Goal: Task Accomplishment & Management: Manage account settings

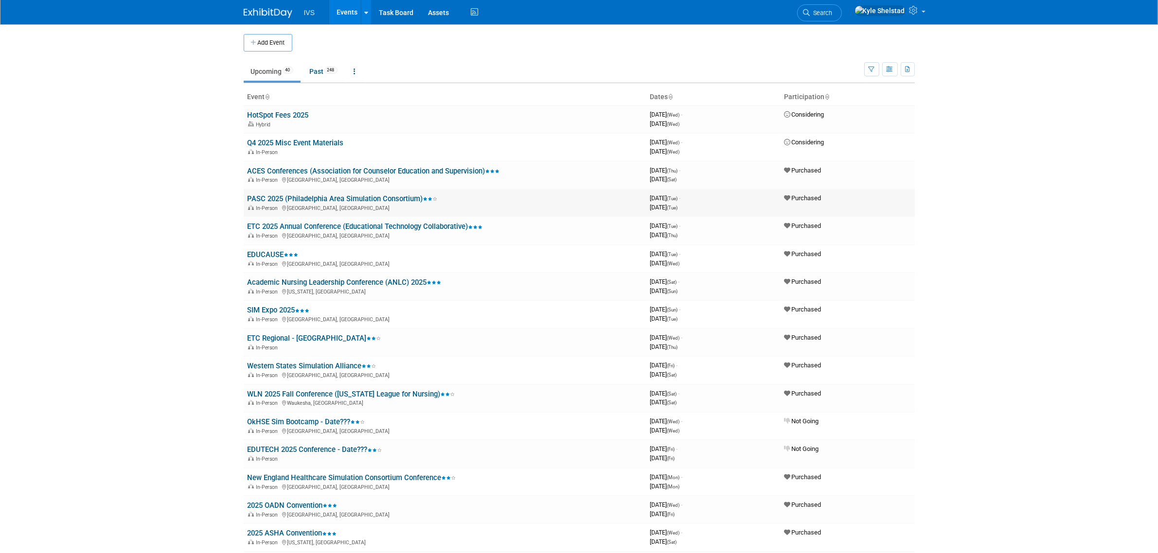
click at [332, 200] on link "PASC 2025 (Philadelphia Area Simulation Consortium)" at bounding box center [342, 198] width 190 height 9
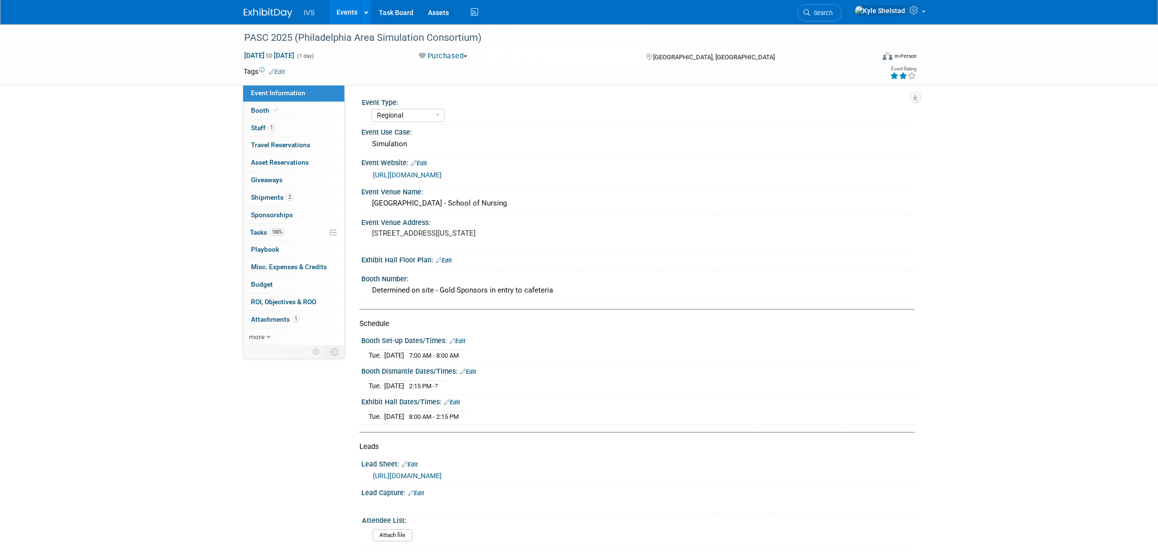
select select "Regional"
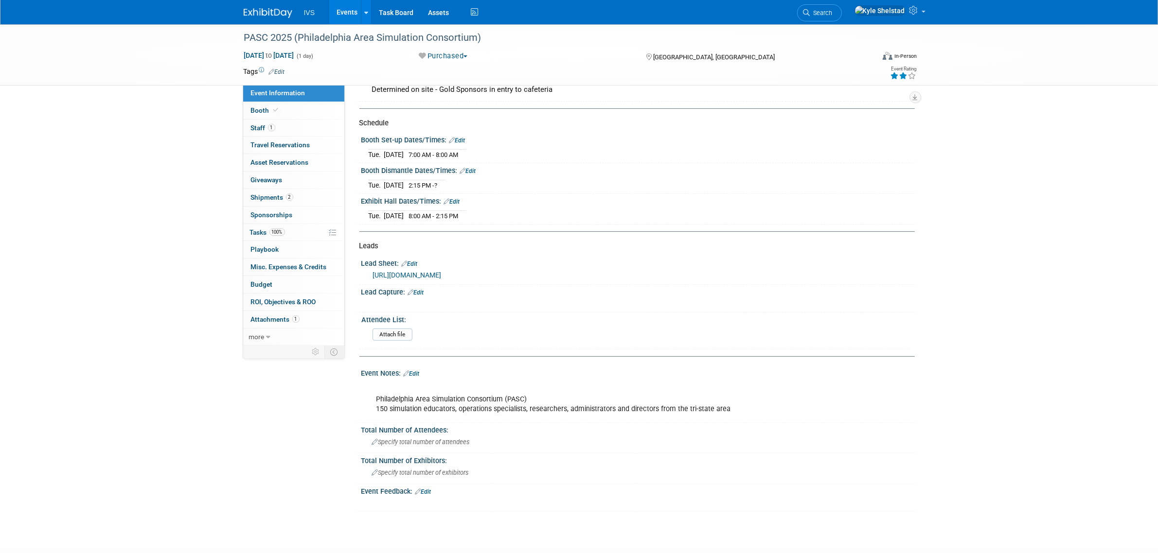
scroll to position [202, 0]
click at [416, 376] on link "Edit" at bounding box center [412, 372] width 16 height 7
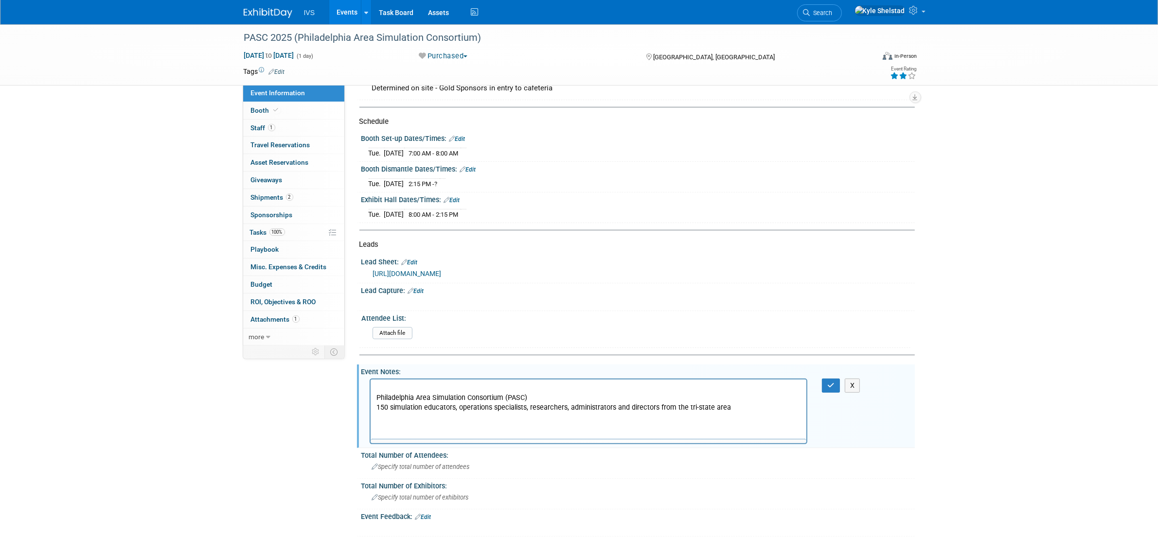
scroll to position [0, 0]
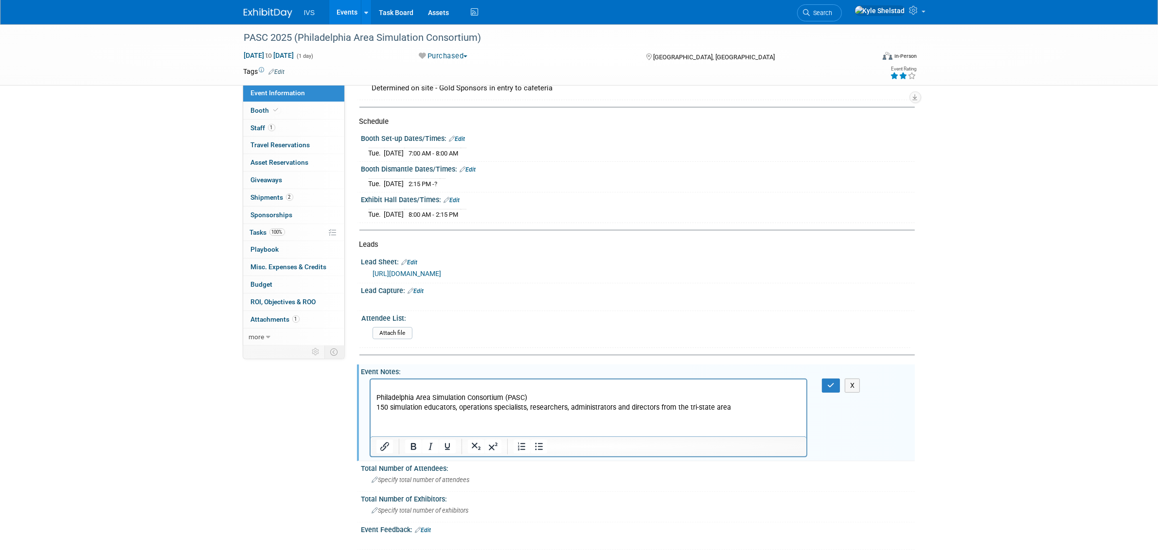
click at [511, 384] on p "Philadelphia Area Simulation Consortium (PASC) 150 simulation educators, operat…" at bounding box center [588, 397] width 425 height 29
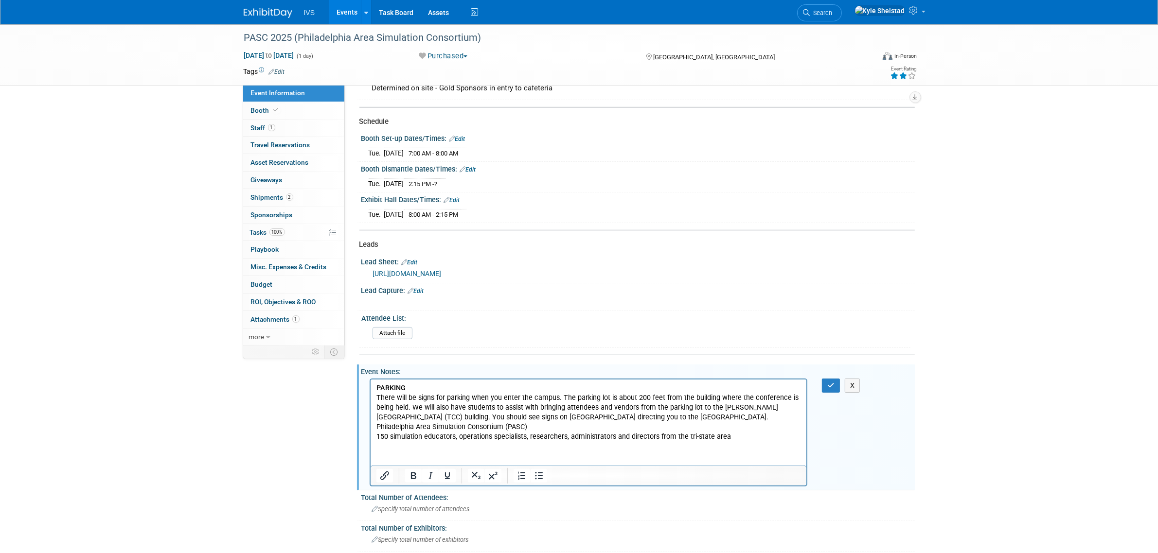
click at [700, 416] on p "There will be signs for parking when you enter the campus. The parking lot is a…" at bounding box center [588, 417] width 425 height 49
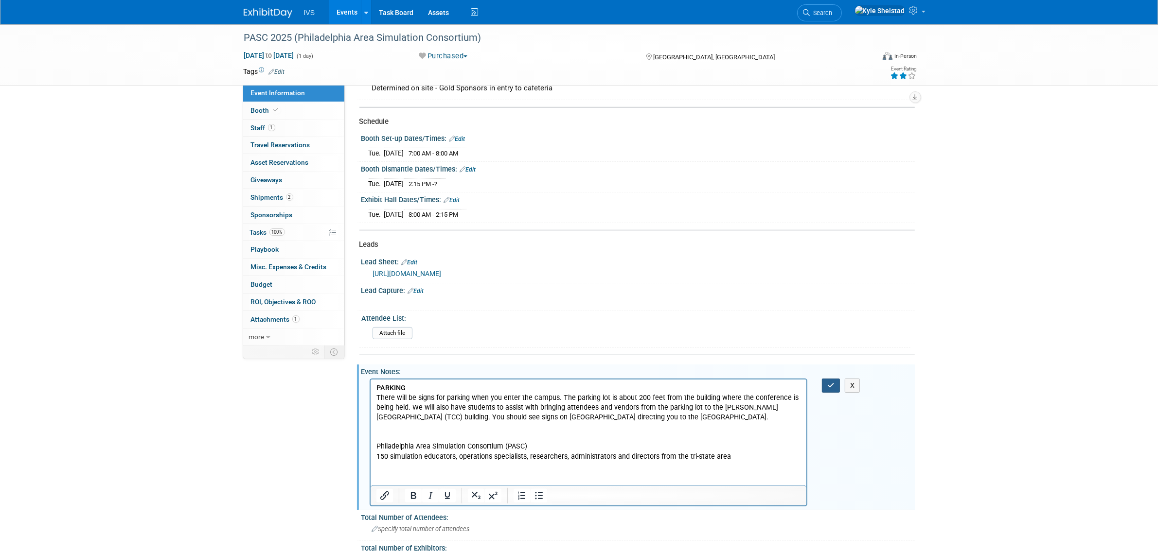
click at [825, 393] on button "button" at bounding box center [831, 386] width 18 height 14
